Goal: Task Accomplishment & Management: Use online tool/utility

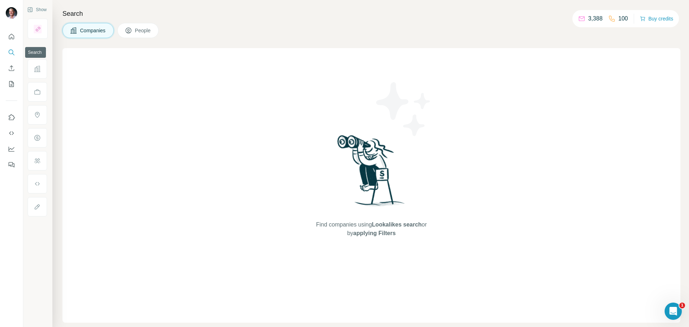
click at [11, 51] on icon "Search" at bounding box center [11, 52] width 7 height 7
drag, startPoint x: 11, startPoint y: 51, endPoint x: 19, endPoint y: 51, distance: 7.2
click at [11, 51] on icon "Search" at bounding box center [11, 52] width 7 height 7
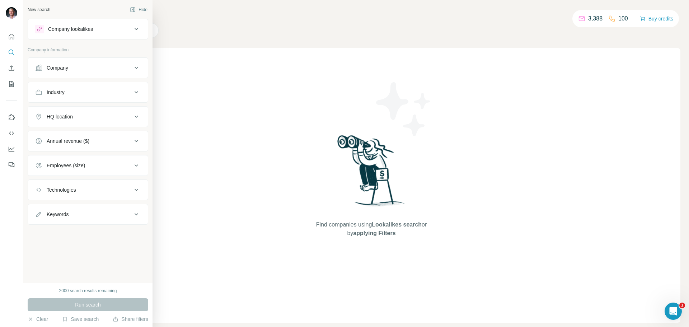
drag, startPoint x: 103, startPoint y: 69, endPoint x: 90, endPoint y: 73, distance: 13.5
click at [102, 69] on div "Company" at bounding box center [83, 67] width 97 height 7
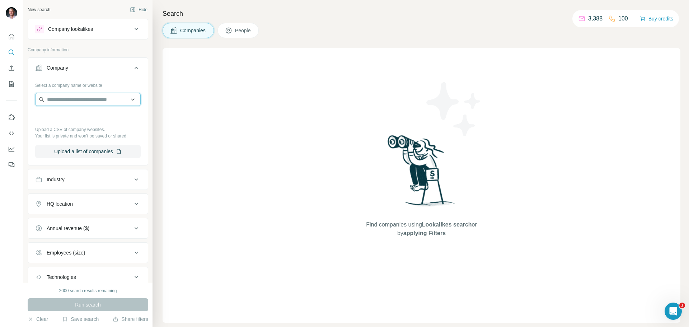
click at [69, 98] on input "text" at bounding box center [88, 99] width 106 height 13
type input "*"
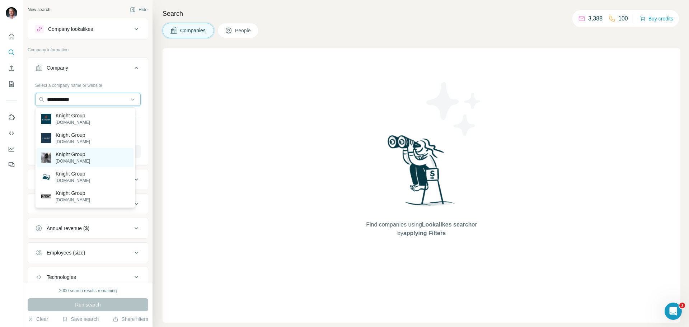
type input "**********"
click at [71, 159] on p "[DOMAIN_NAME]" at bounding box center [73, 161] width 34 height 6
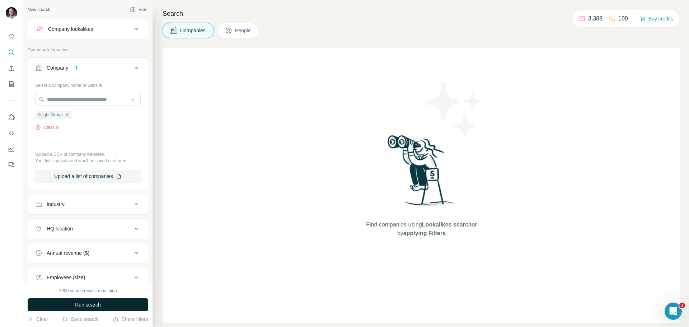
click at [96, 303] on span "Run search" at bounding box center [88, 304] width 26 height 7
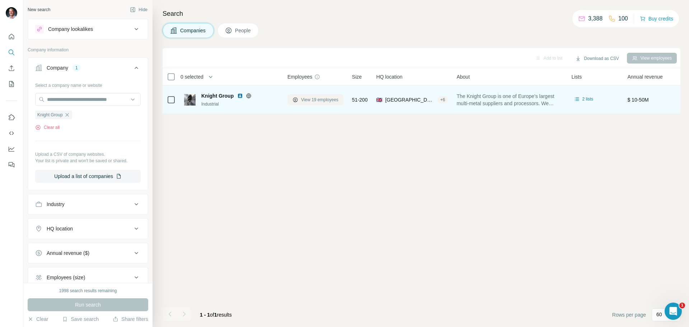
click at [324, 99] on span "View 19 employees" at bounding box center [319, 100] width 37 height 6
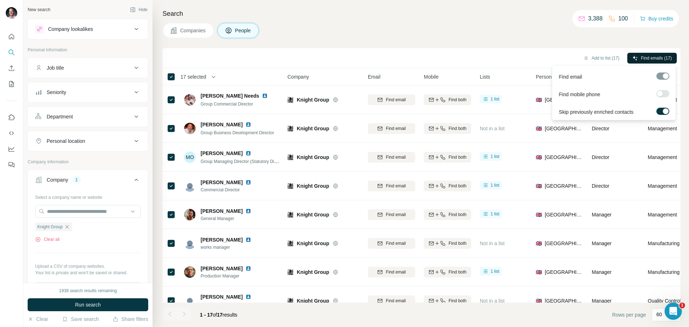
click at [663, 56] on span "Find emails (17)" at bounding box center [656, 58] width 31 height 6
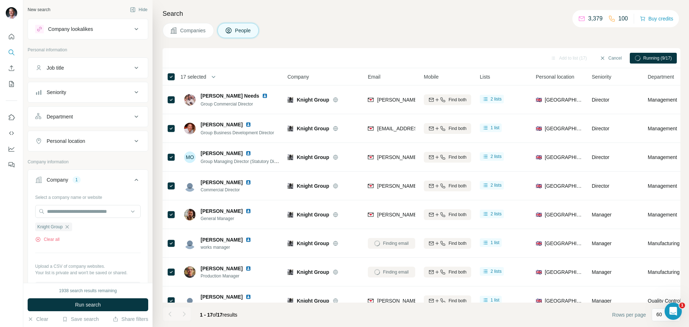
click at [385, 78] on div "Email" at bounding box center [391, 77] width 47 height 8
click at [383, 77] on div "Email" at bounding box center [391, 77] width 47 height 8
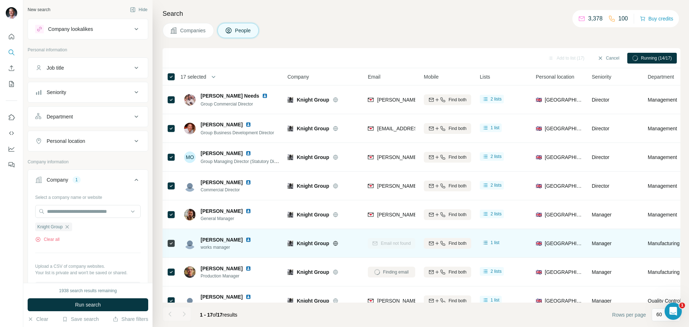
scroll to position [36, 0]
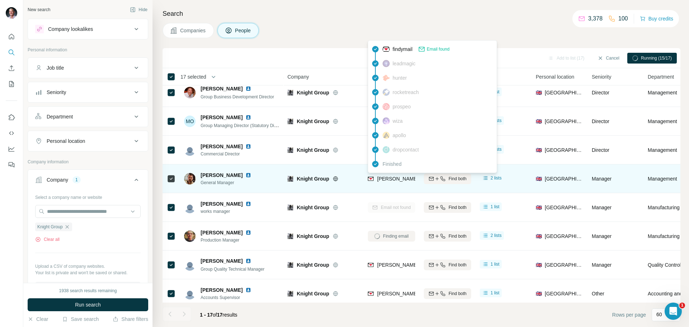
click at [396, 179] on span "[PERSON_NAME][EMAIL_ADDRESS][PERSON_NAME][PERSON_NAME][DOMAIN_NAME]" at bounding box center [481, 179] width 209 height 6
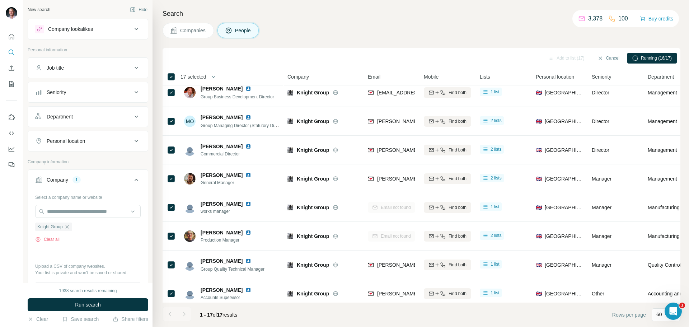
click at [489, 22] on div "Search Companies People Add to list (17) Cancel Running (16/17) 17 selected Peo…" at bounding box center [421, 163] width 537 height 327
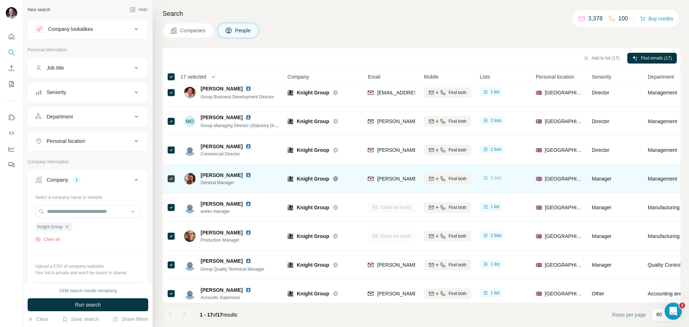
click at [490, 178] on div "2 lists" at bounding box center [492, 177] width 20 height 7
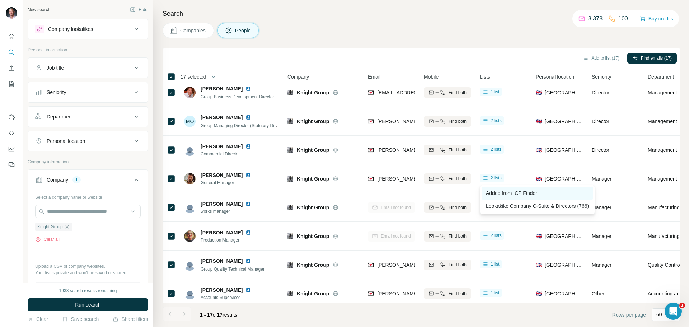
click at [498, 192] on span "Added from ICP Finder" at bounding box center [511, 193] width 51 height 6
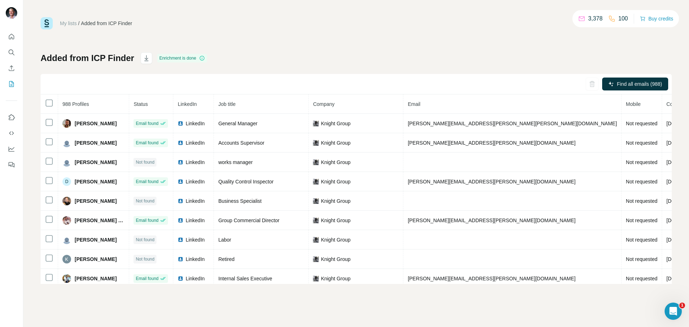
click at [66, 21] on link "My lists" at bounding box center [68, 23] width 17 height 6
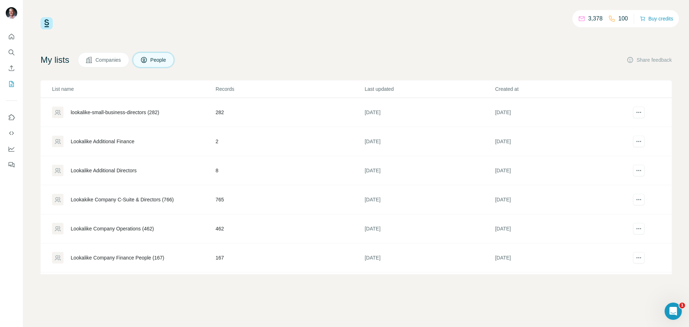
click at [104, 59] on span "Companies" at bounding box center [109, 59] width 26 height 7
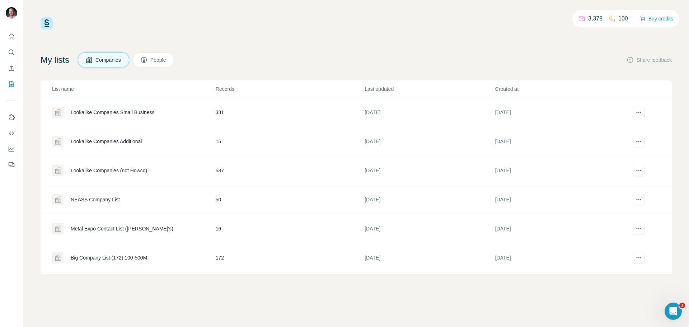
click at [161, 61] on span "People" at bounding box center [158, 59] width 17 height 7
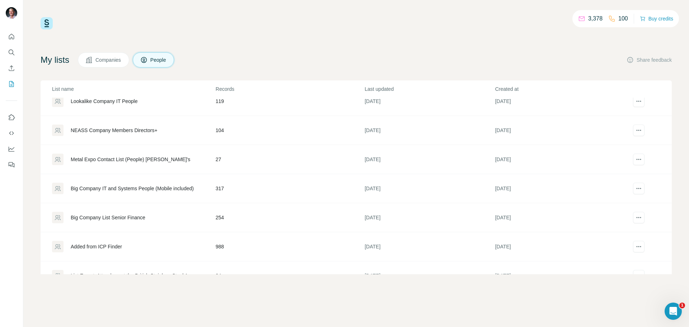
scroll to position [202, 0]
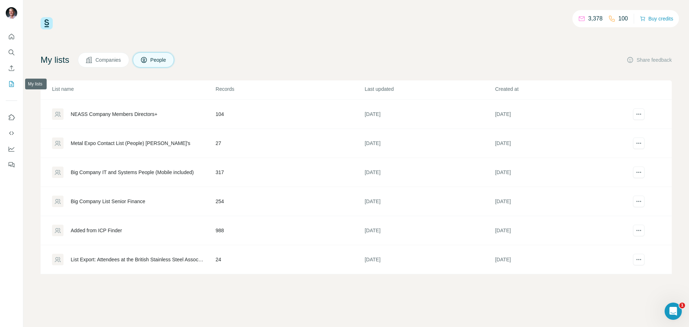
click at [11, 83] on icon "My lists" at bounding box center [11, 83] width 7 height 7
click at [12, 147] on icon "Dashboard" at bounding box center [11, 148] width 7 height 7
